Goal: Check status

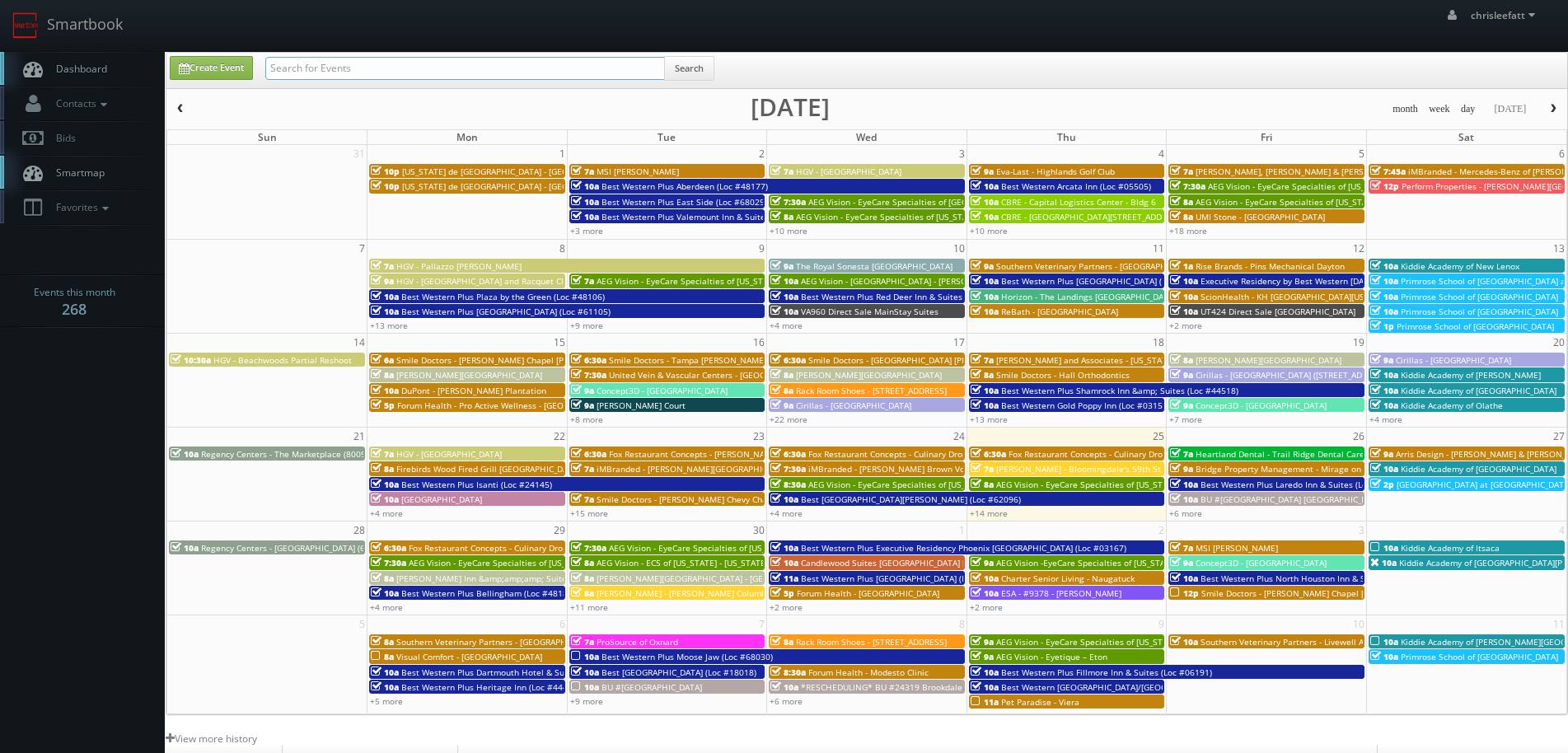
drag, startPoint x: 529, startPoint y: 75, endPoint x: 530, endPoint y: 94, distance: 19.0
click at [529, 75] on input "text" at bounding box center [465, 68] width 399 height 23
click at [586, 69] on input "text" at bounding box center [465, 68] width 399 height 23
type input "680.4"
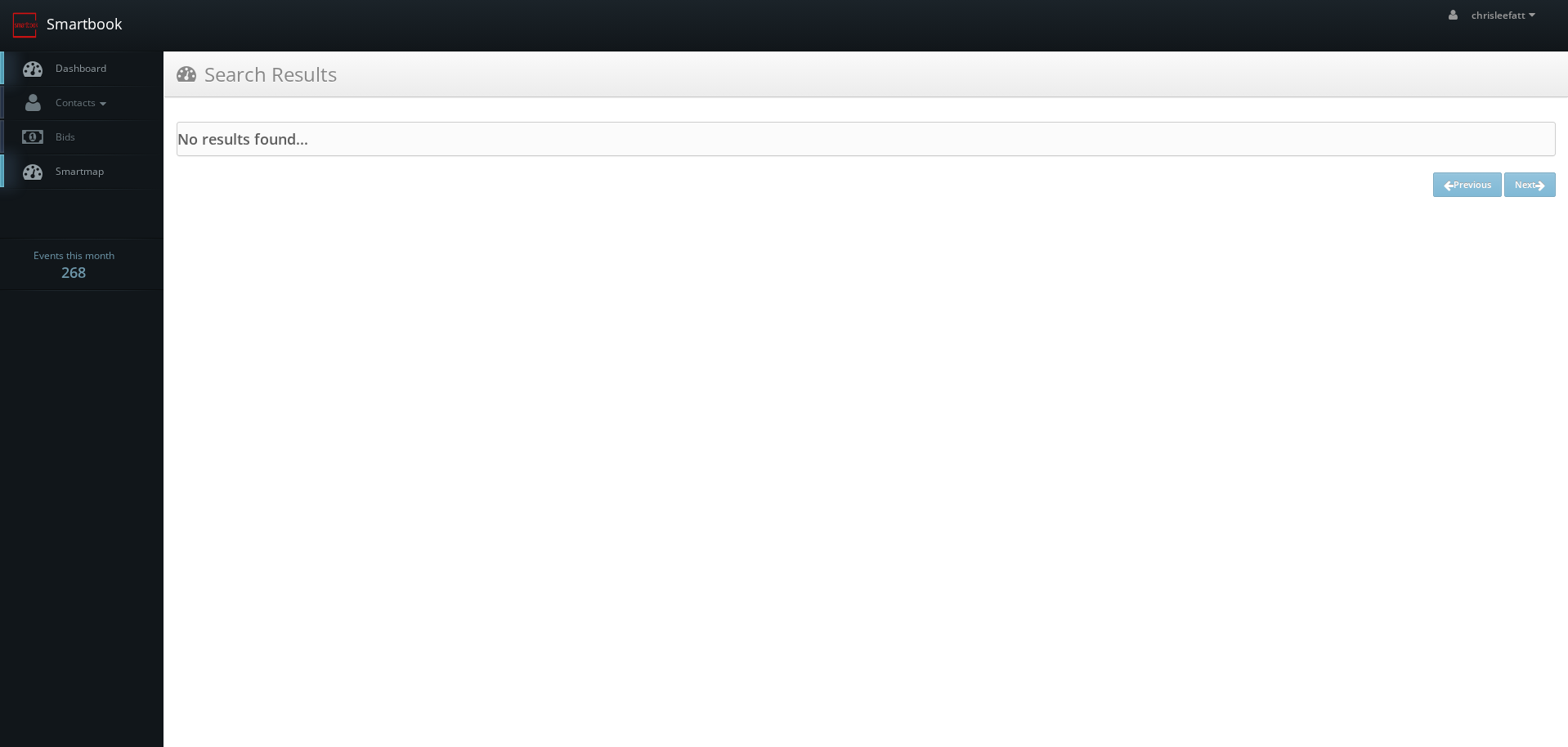
click at [94, 24] on link "Smartbook" at bounding box center [67, 25] width 135 height 51
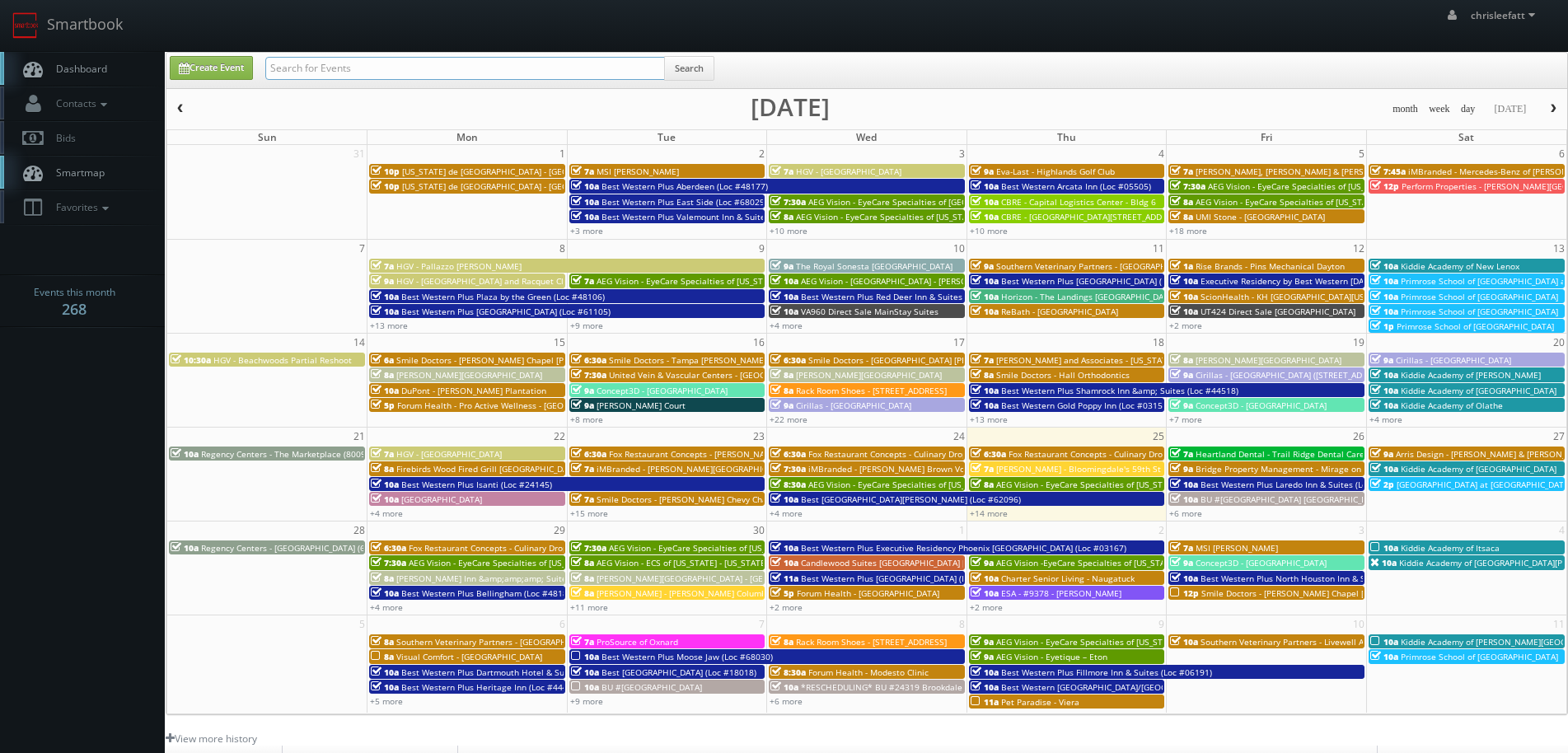
click at [336, 68] on input "text" at bounding box center [465, 68] width 399 height 23
type input "68034"
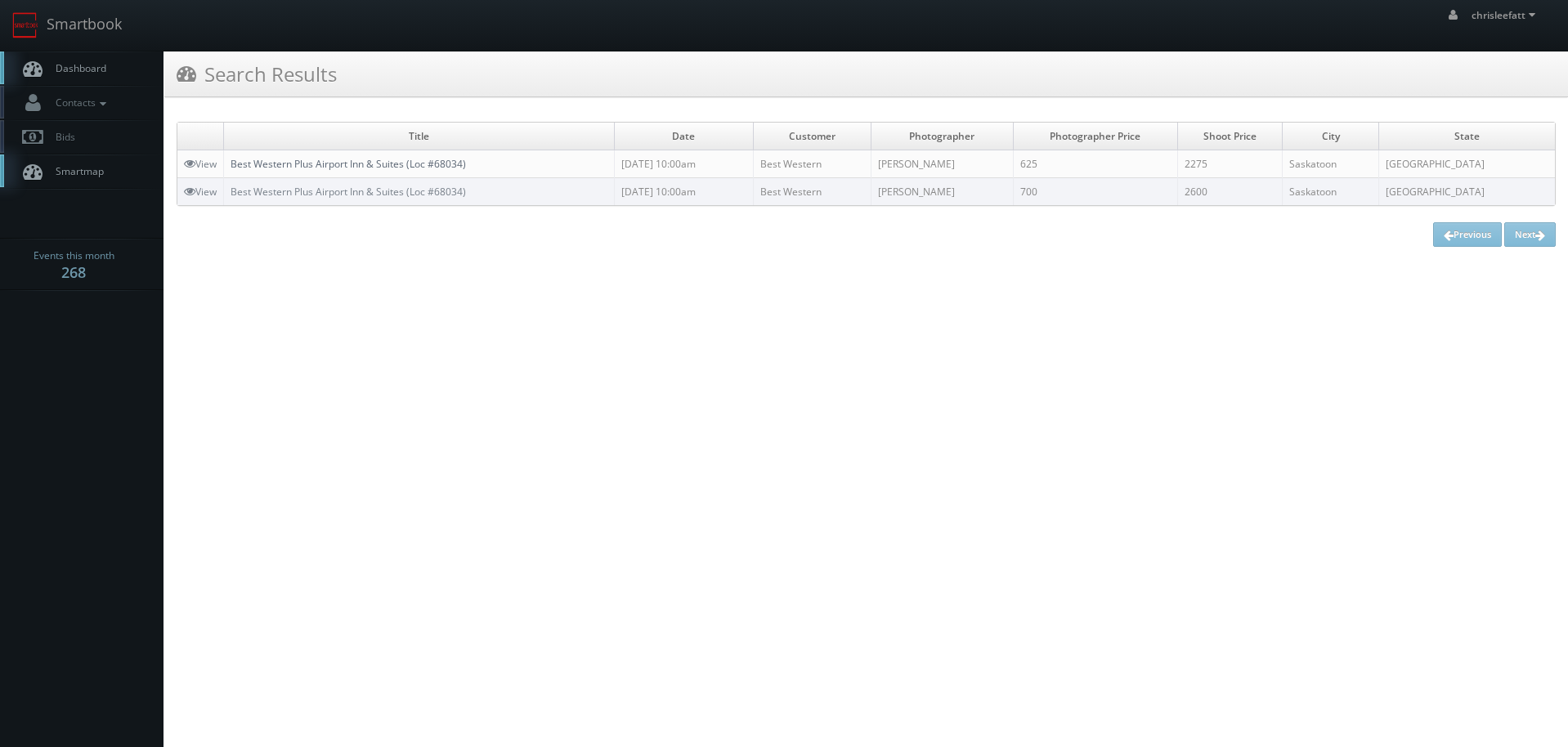
click at [401, 164] on link "Best Western Plus Airport Inn & Suites (Loc #68034)" at bounding box center [348, 164] width 235 height 14
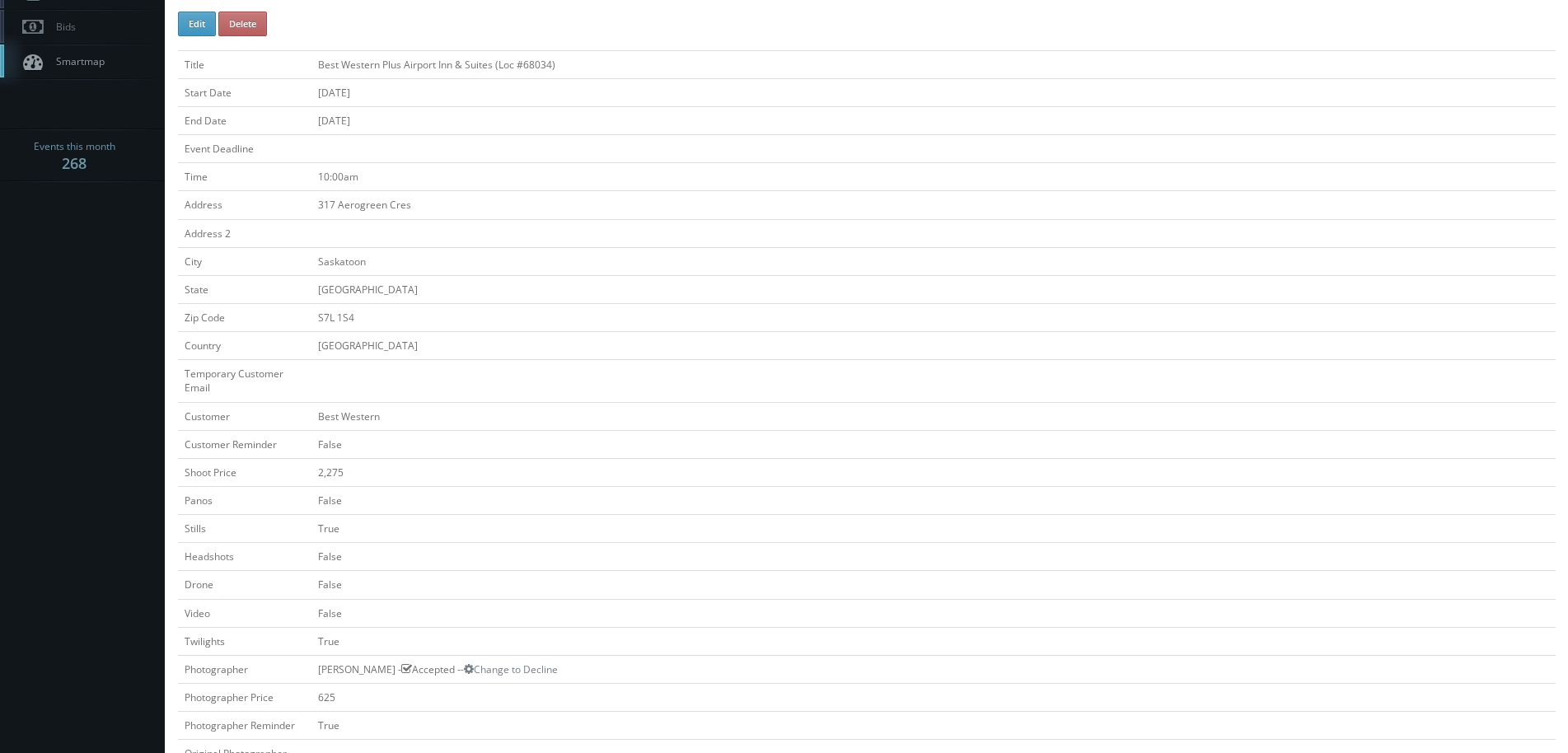
scroll to position [83, 0]
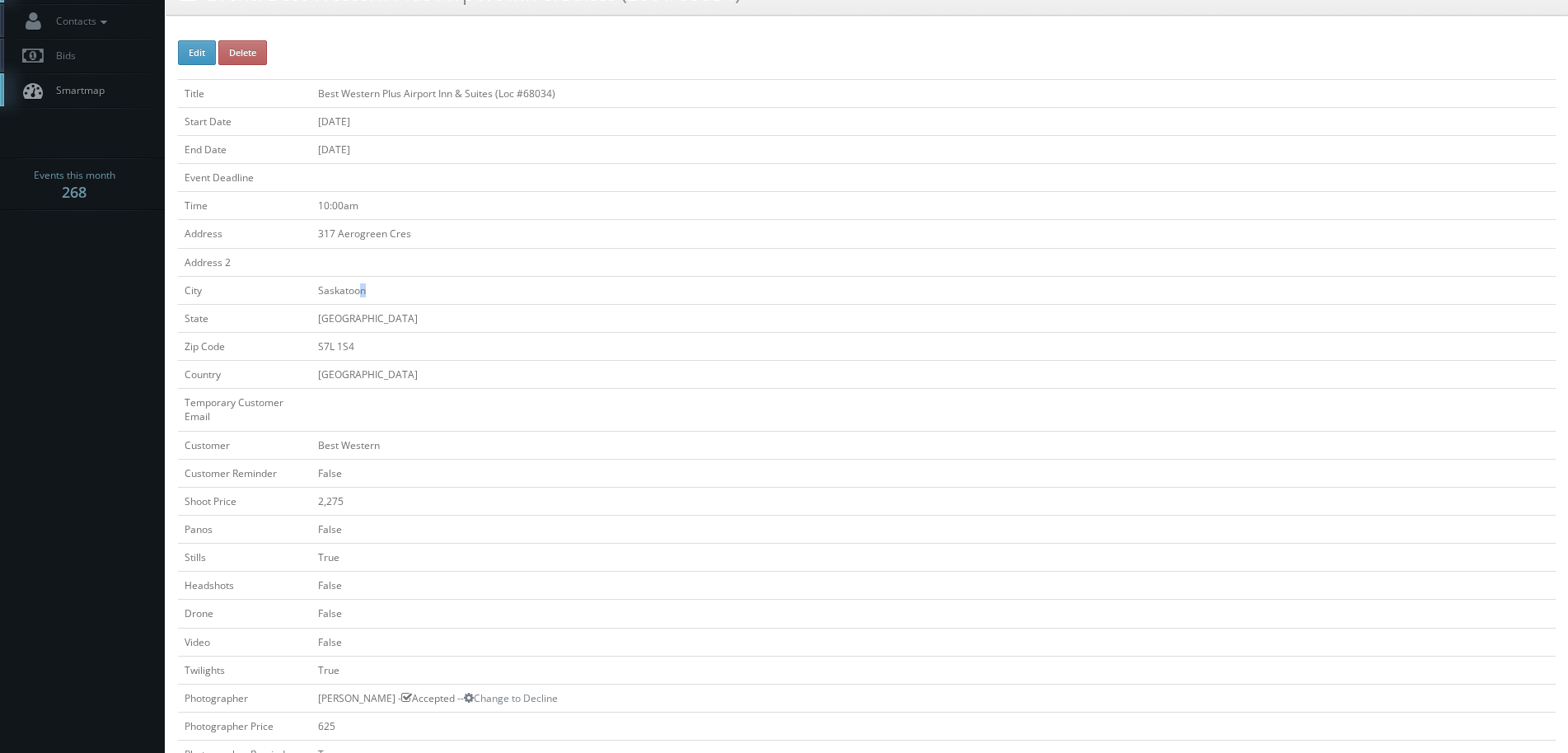
click at [356, 295] on td "Saskatoon" at bounding box center [933, 289] width 1244 height 28
click at [473, 305] on td "[GEOGRAPHIC_DATA]" at bounding box center [933, 318] width 1244 height 28
click at [382, 317] on td "[GEOGRAPHIC_DATA]" at bounding box center [933, 318] width 1244 height 28
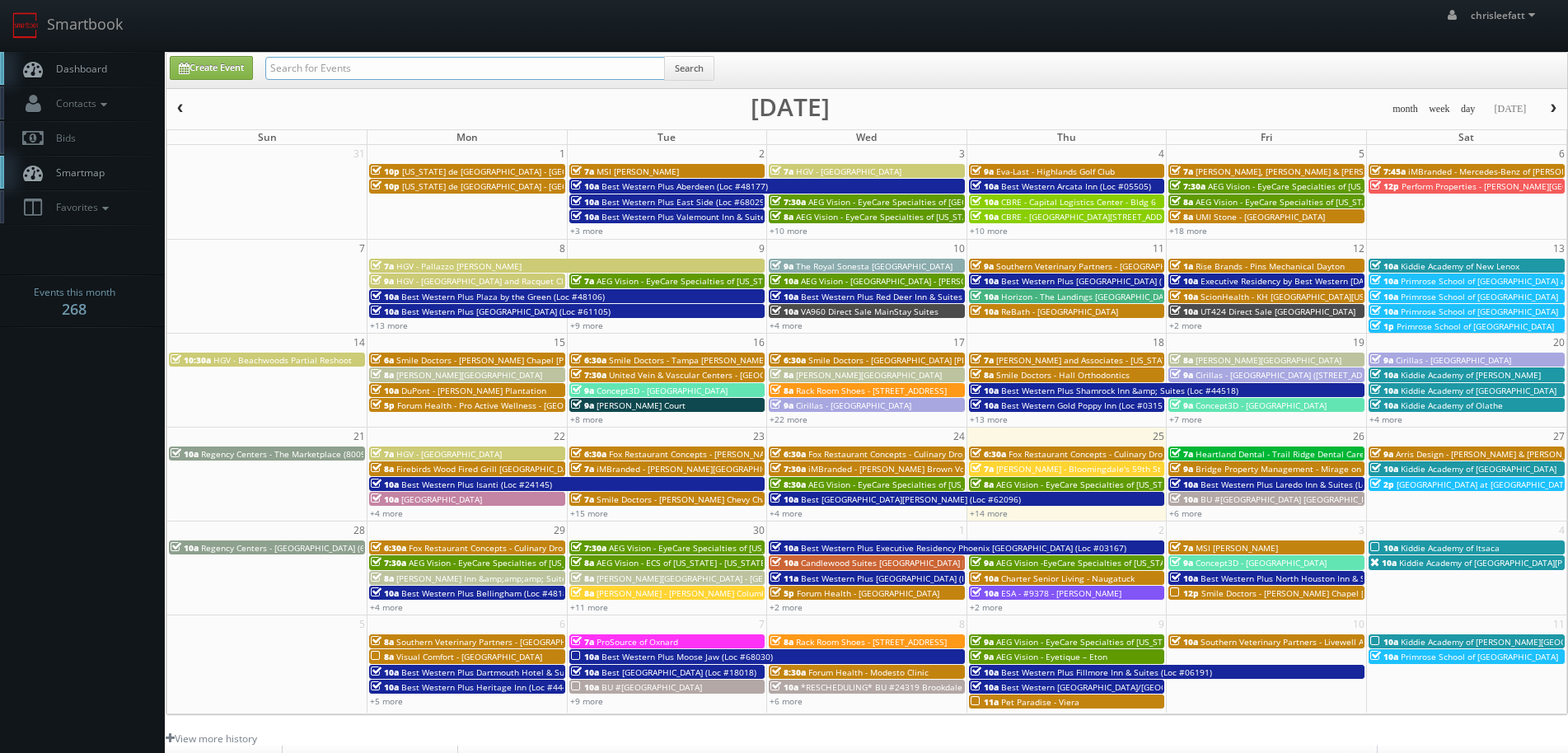
click at [539, 57] on input "text" at bounding box center [465, 68] width 399 height 23
type input "68029"
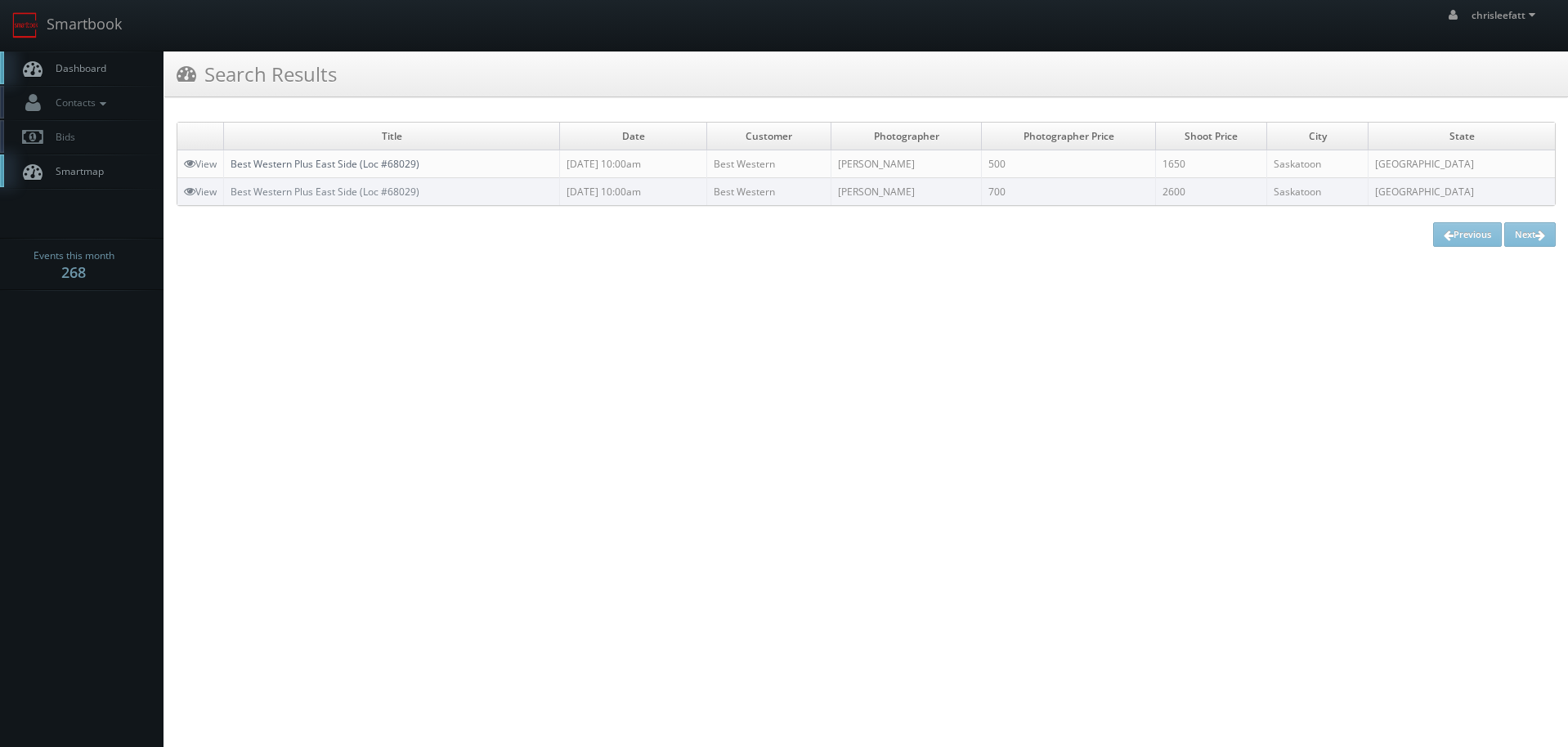
click at [363, 164] on link "Best Western Plus East Side (Loc #68029)" at bounding box center [325, 164] width 189 height 14
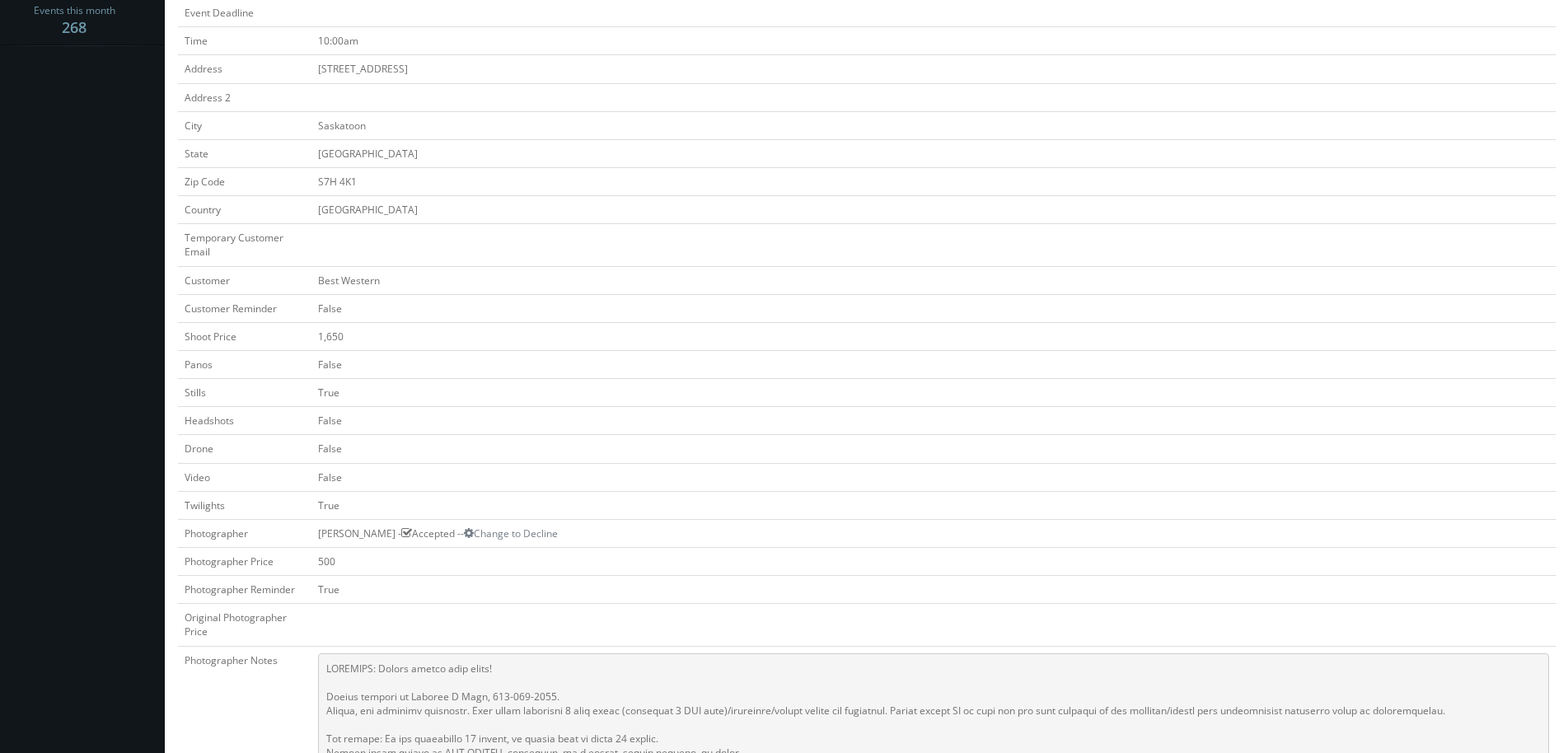
scroll to position [165, 0]
